Goal: Information Seeking & Learning: Learn about a topic

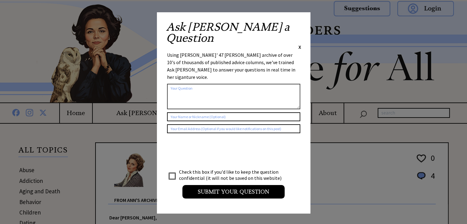
click at [300, 44] on span "X" at bounding box center [299, 47] width 3 height 6
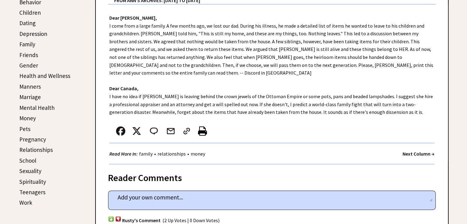
scroll to position [215, 0]
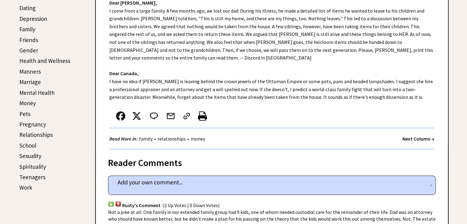
click at [21, 112] on link "Pets" at bounding box center [24, 113] width 11 height 7
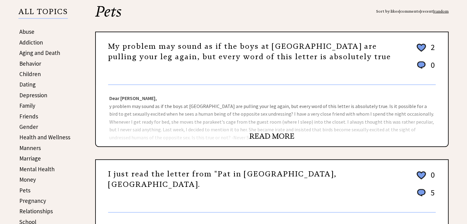
scroll to position [154, 0]
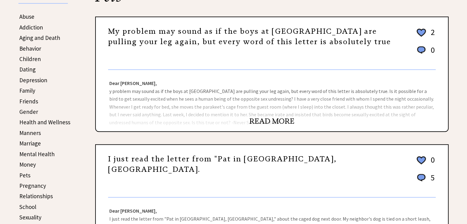
click at [273, 119] on link "READ MORE" at bounding box center [271, 121] width 45 height 9
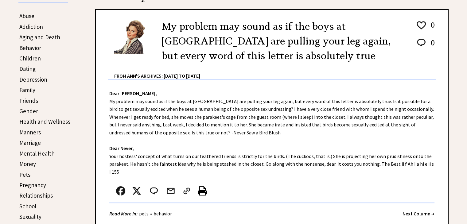
scroll to position [154, 0]
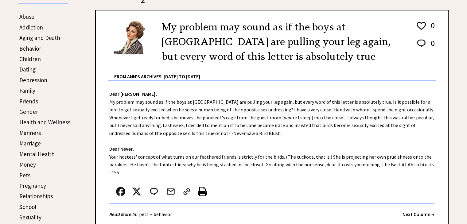
click at [28, 203] on link "School" at bounding box center [27, 206] width 17 height 7
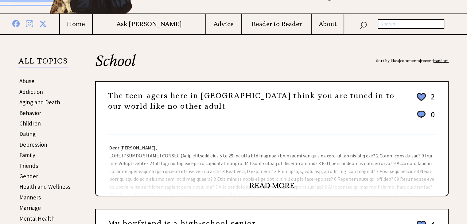
scroll to position [92, 0]
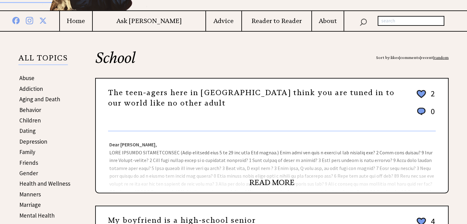
click at [269, 181] on link "READ MORE" at bounding box center [271, 182] width 45 height 9
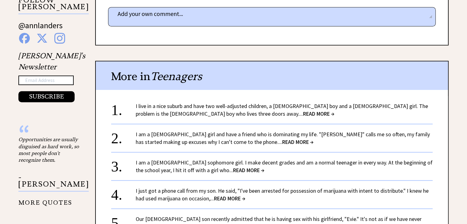
scroll to position [461, 0]
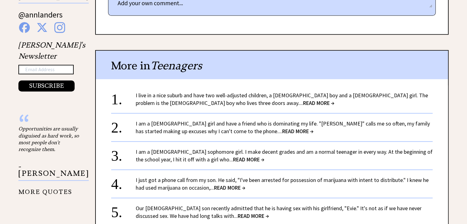
click at [303, 99] on span "READ MORE →" at bounding box center [318, 102] width 31 height 7
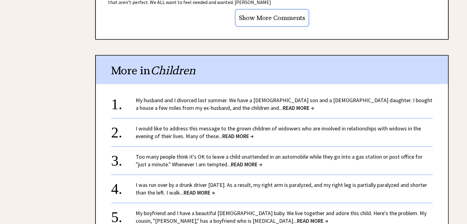
scroll to position [768, 0]
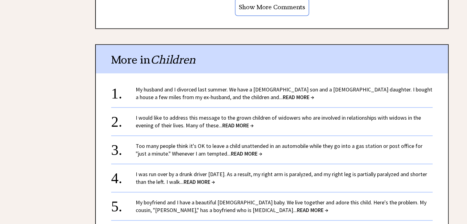
click at [232, 199] on link "My boyfriend and I have a beautiful [DEMOGRAPHIC_DATA] baby. We live together a…" at bounding box center [281, 206] width 291 height 15
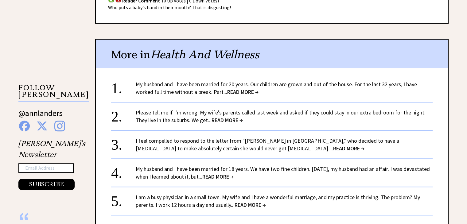
scroll to position [491, 0]
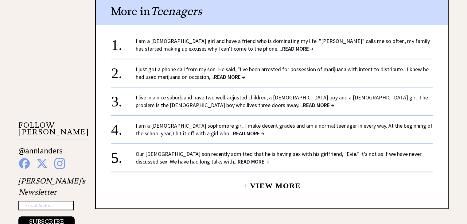
scroll to position [522, 0]
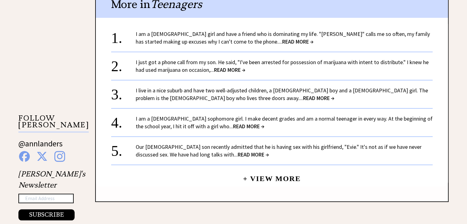
click at [160, 149] on link "Our [DEMOGRAPHIC_DATA] son recently admitted that he is having sex with his gir…" at bounding box center [279, 150] width 286 height 15
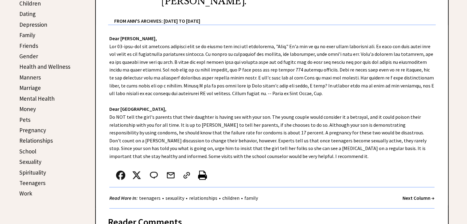
scroll to position [215, 0]
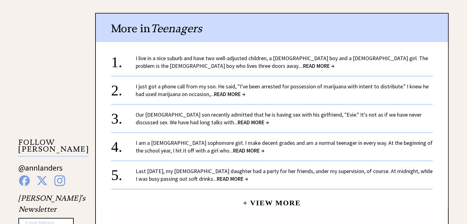
scroll to position [483, 0]
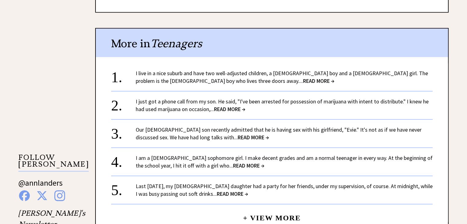
click at [209, 103] on link "I just got a phone call from my son. He said, "I've been arrested for possessio…" at bounding box center [282, 105] width 293 height 15
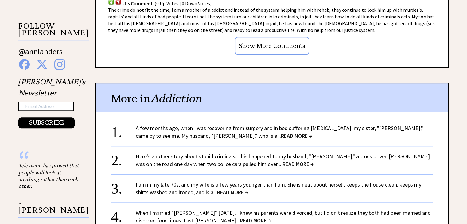
scroll to position [645, 0]
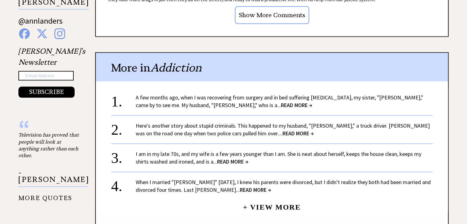
click at [281, 105] on span "READ MORE →" at bounding box center [296, 105] width 31 height 7
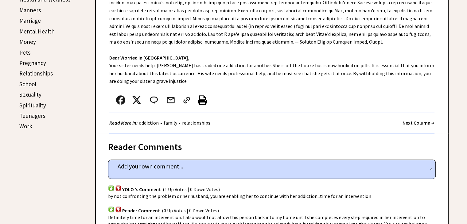
scroll to position [276, 0]
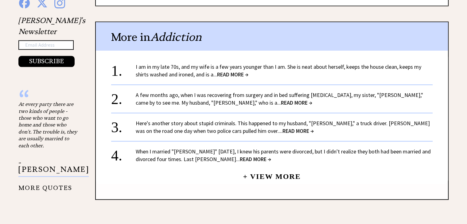
scroll to position [645, 0]
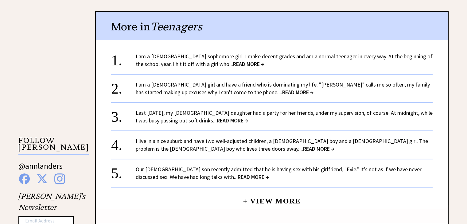
scroll to position [513, 0]
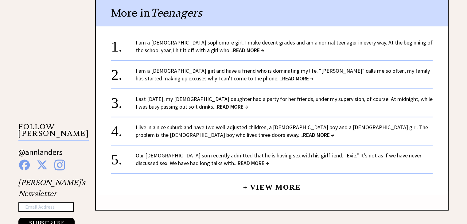
click at [282, 77] on span "READ MORE →" at bounding box center [297, 78] width 31 height 7
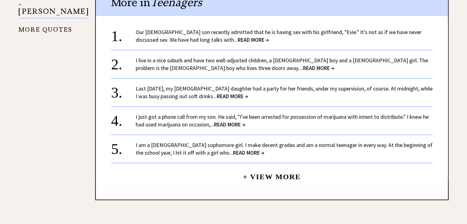
scroll to position [645, 0]
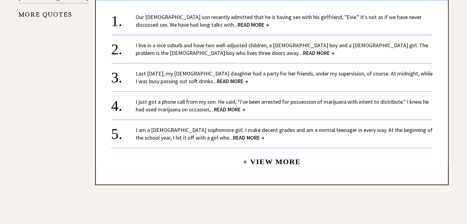
click at [238, 80] on span "READ MORE →" at bounding box center [232, 81] width 31 height 7
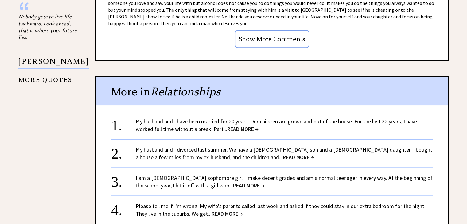
scroll to position [583, 0]
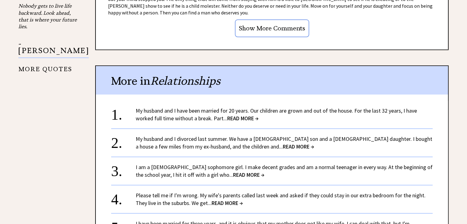
click at [239, 115] on span "READ MORE →" at bounding box center [242, 118] width 31 height 7
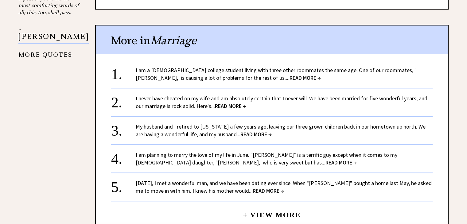
scroll to position [614, 0]
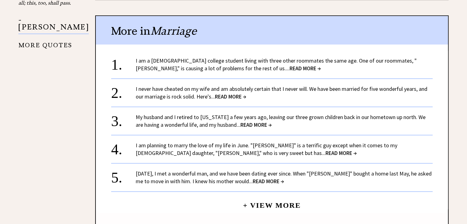
click at [248, 121] on span "READ MORE →" at bounding box center [255, 124] width 31 height 7
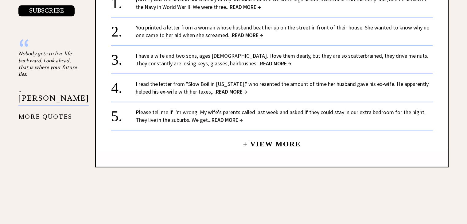
scroll to position [737, 0]
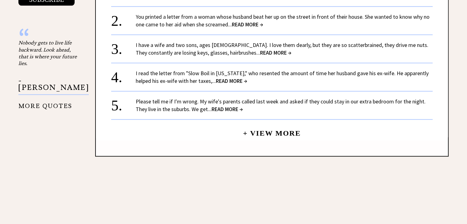
click at [241, 106] on span "READ MORE →" at bounding box center [227, 109] width 31 height 7
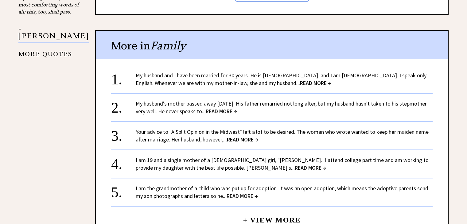
scroll to position [614, 0]
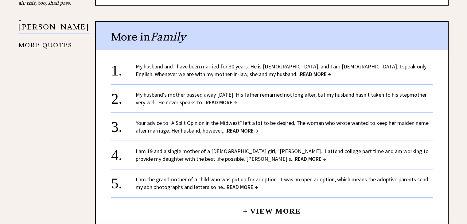
click at [300, 71] on span "READ MORE →" at bounding box center [315, 74] width 31 height 7
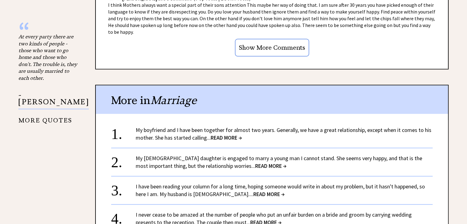
scroll to position [583, 0]
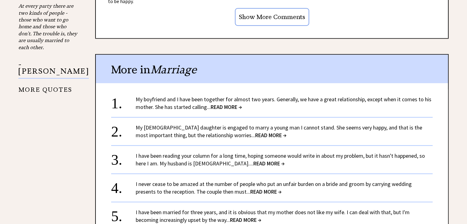
click at [225, 103] on span "READ MORE →" at bounding box center [226, 106] width 31 height 7
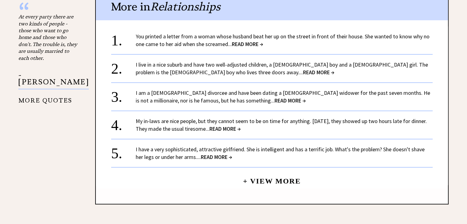
scroll to position [583, 0]
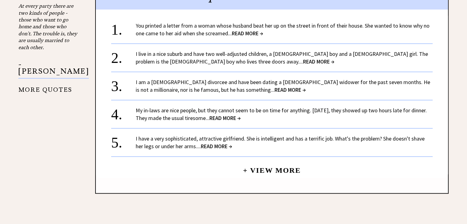
click at [275, 87] on span "READ MORE →" at bounding box center [290, 89] width 31 height 7
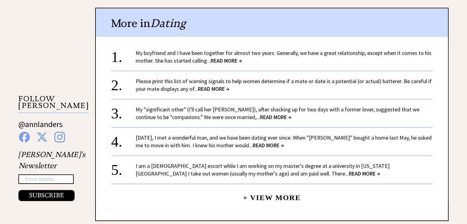
scroll to position [553, 0]
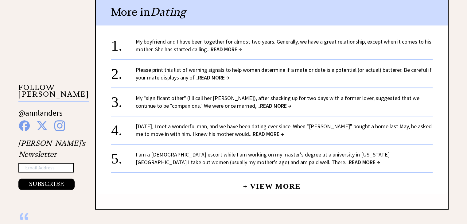
click at [158, 151] on link "I am a male escort while I am working on my master's degree at a university in …" at bounding box center [263, 158] width 254 height 15
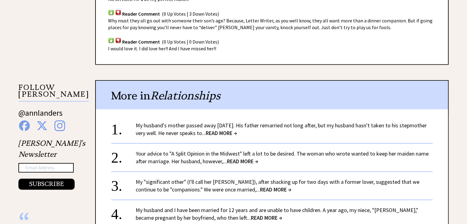
scroll to position [522, 0]
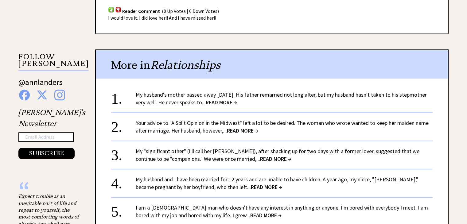
click at [258, 184] on span "READ MORE →" at bounding box center [266, 187] width 31 height 7
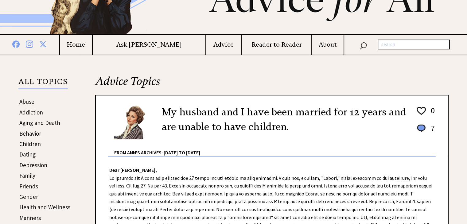
scroll to position [31, 0]
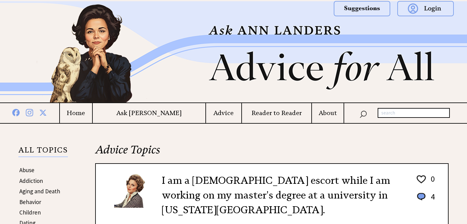
scroll to position [522, 0]
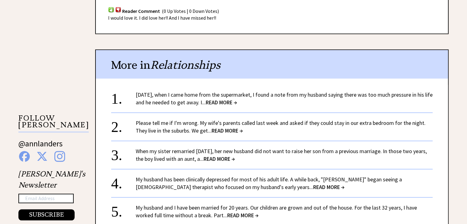
click at [237, 99] on span "READ MORE →" at bounding box center [221, 102] width 31 height 7
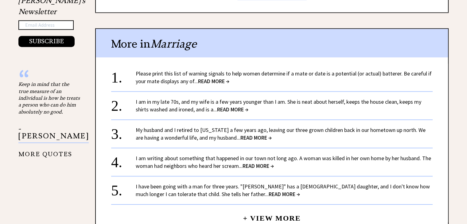
scroll to position [645, 0]
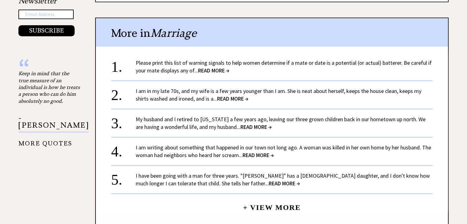
click at [224, 67] on span "READ MORE →" at bounding box center [213, 70] width 31 height 7
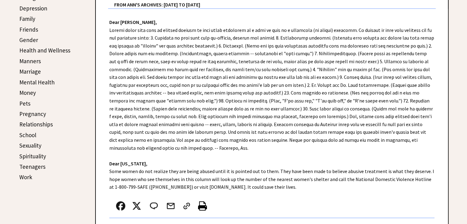
scroll to position [215, 0]
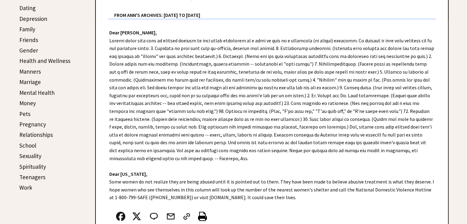
click at [37, 153] on link "Sexuality" at bounding box center [30, 155] width 22 height 7
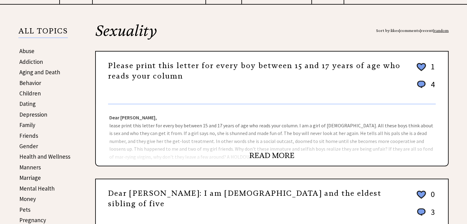
scroll to position [123, 0]
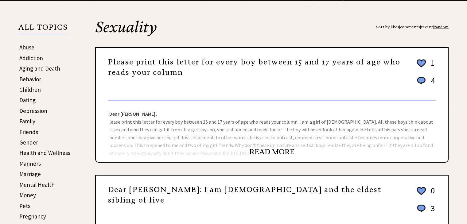
click at [283, 147] on link "READ MORE" at bounding box center [271, 151] width 45 height 9
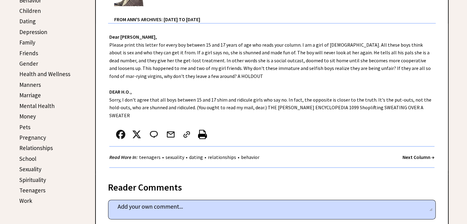
scroll to position [154, 0]
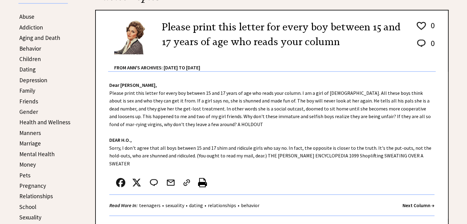
click at [33, 98] on link "Friends" at bounding box center [28, 101] width 19 height 7
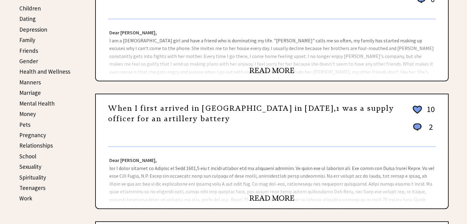
scroll to position [215, 0]
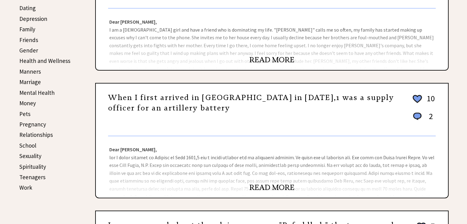
click at [287, 188] on link "READ MORE" at bounding box center [271, 187] width 45 height 9
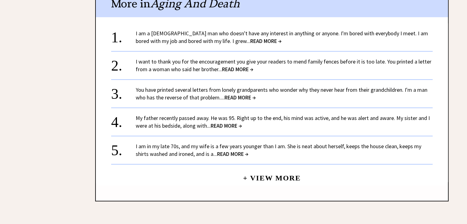
scroll to position [706, 0]
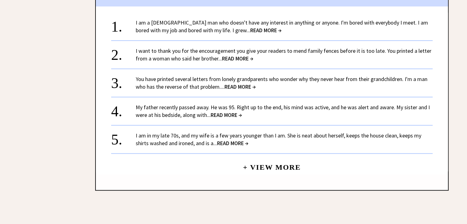
click at [230, 111] on span "READ MORE →" at bounding box center [226, 114] width 31 height 7
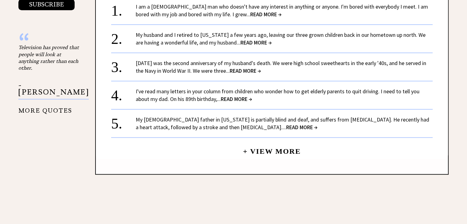
scroll to position [553, 0]
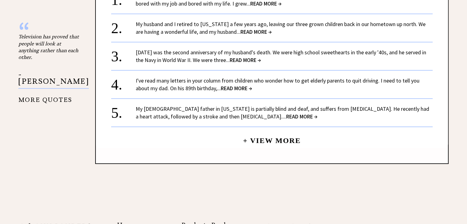
click at [262, 131] on link "+ View More" at bounding box center [272, 137] width 58 height 13
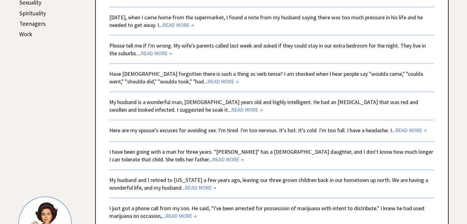
scroll to position [399, 0]
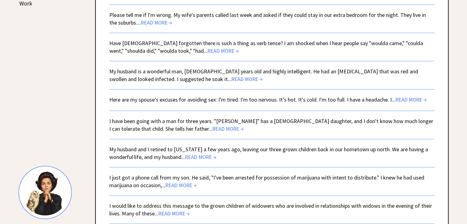
click at [232, 76] on span "READ MORE →" at bounding box center [247, 79] width 31 height 7
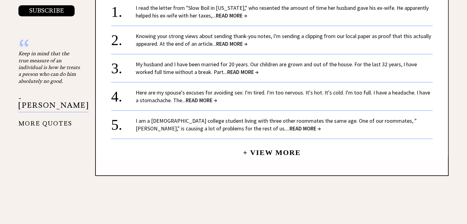
scroll to position [676, 0]
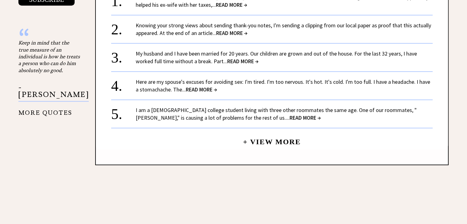
click at [290, 114] on span "READ MORE →" at bounding box center [305, 117] width 31 height 7
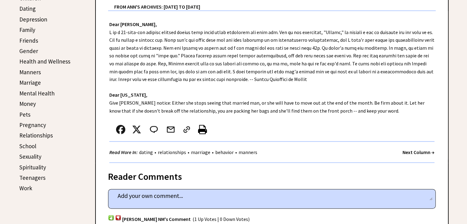
scroll to position [215, 0]
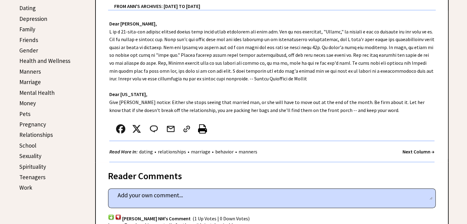
click at [416, 150] on strong "Next Column →" at bounding box center [419, 152] width 32 height 6
click at [416, 149] on strong "Next Column →" at bounding box center [419, 152] width 32 height 6
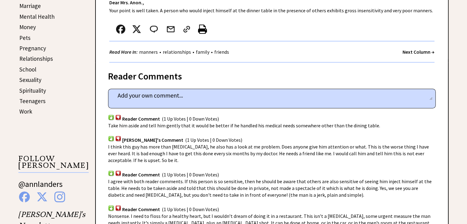
scroll to position [276, 0]
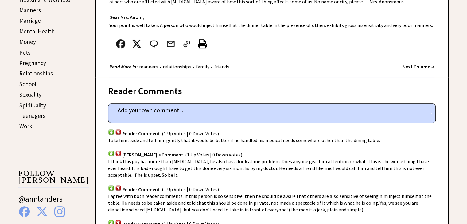
click at [416, 68] on strong "Next Column →" at bounding box center [419, 67] width 32 height 6
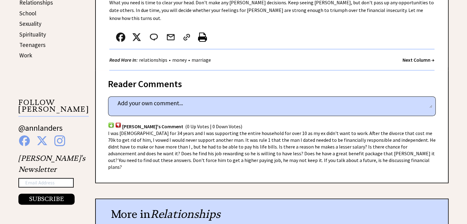
scroll to position [338, 0]
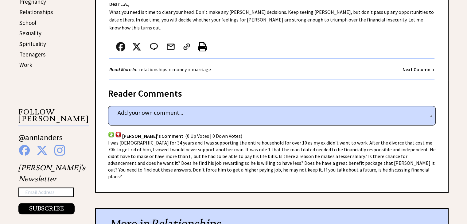
click at [423, 66] on strong "Next Column →" at bounding box center [419, 69] width 32 height 6
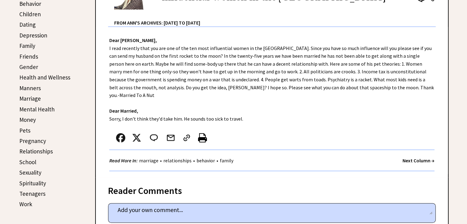
scroll to position [215, 0]
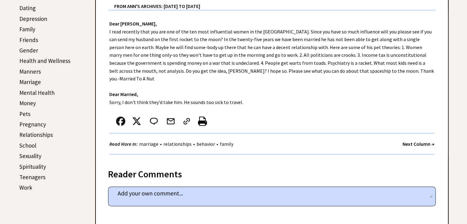
click at [418, 141] on strong "Next Column →" at bounding box center [419, 144] width 32 height 6
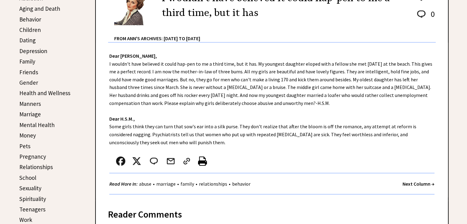
scroll to position [184, 0]
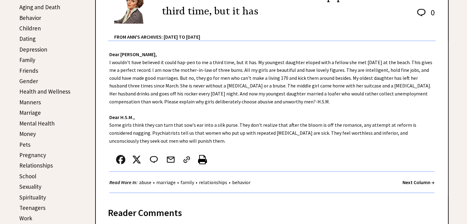
click at [421, 181] on strong "Next Column →" at bounding box center [419, 182] width 32 height 6
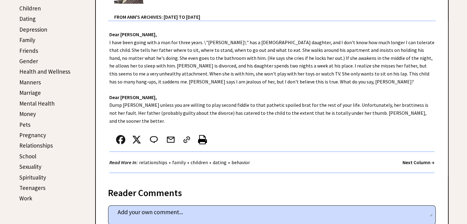
scroll to position [215, 0]
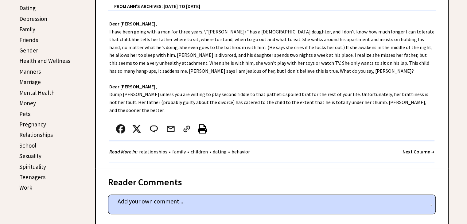
click at [420, 149] on strong "Next Column →" at bounding box center [419, 152] width 32 height 6
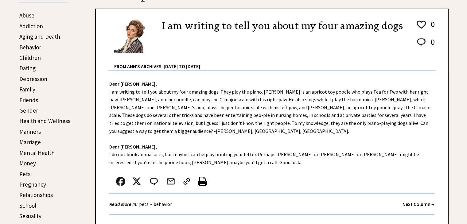
scroll to position [184, 0]
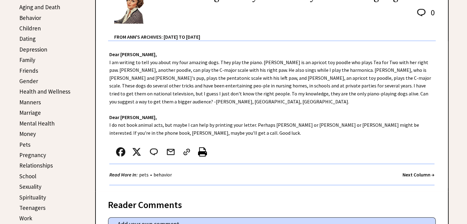
click at [413, 172] on strong "Next Column →" at bounding box center [419, 175] width 32 height 6
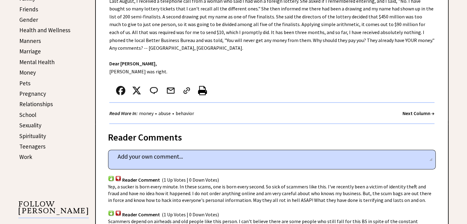
scroll to position [276, 0]
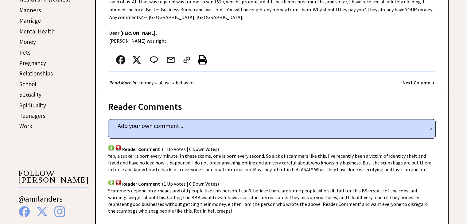
click at [425, 82] on strong "Next Column →" at bounding box center [419, 83] width 32 height 6
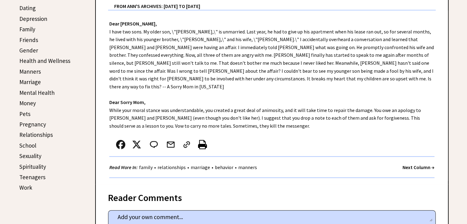
scroll to position [246, 0]
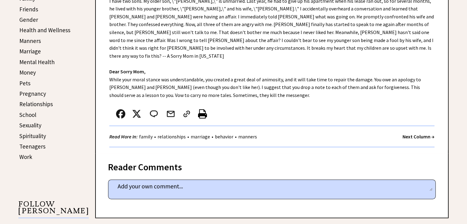
click at [411, 134] on strong "Next Column →" at bounding box center [419, 137] width 32 height 6
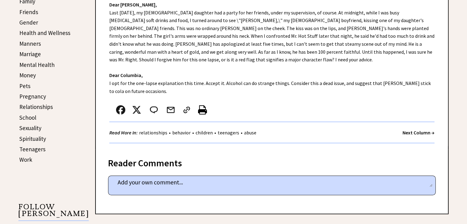
scroll to position [246, 0]
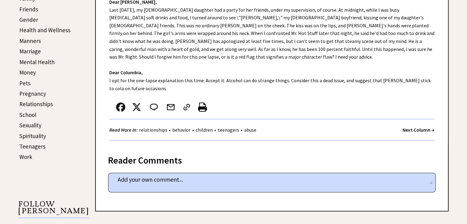
click at [422, 131] on strong "Next Column →" at bounding box center [419, 130] width 32 height 6
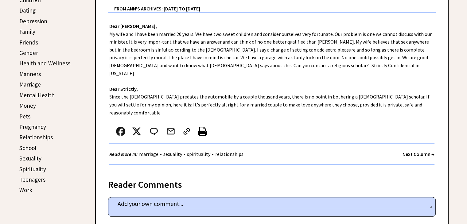
scroll to position [215, 0]
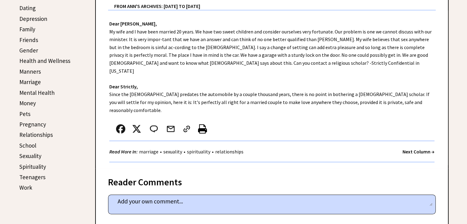
click at [412, 149] on strong "Next Column →" at bounding box center [419, 152] width 32 height 6
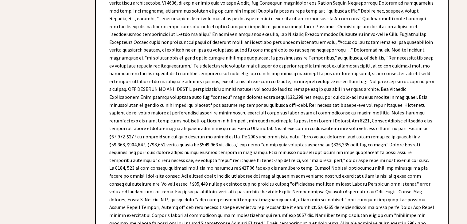
scroll to position [3409, 0]
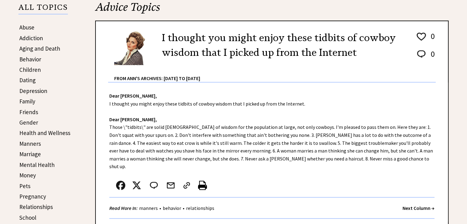
scroll to position [154, 0]
